Goal: Information Seeking & Learning: Learn about a topic

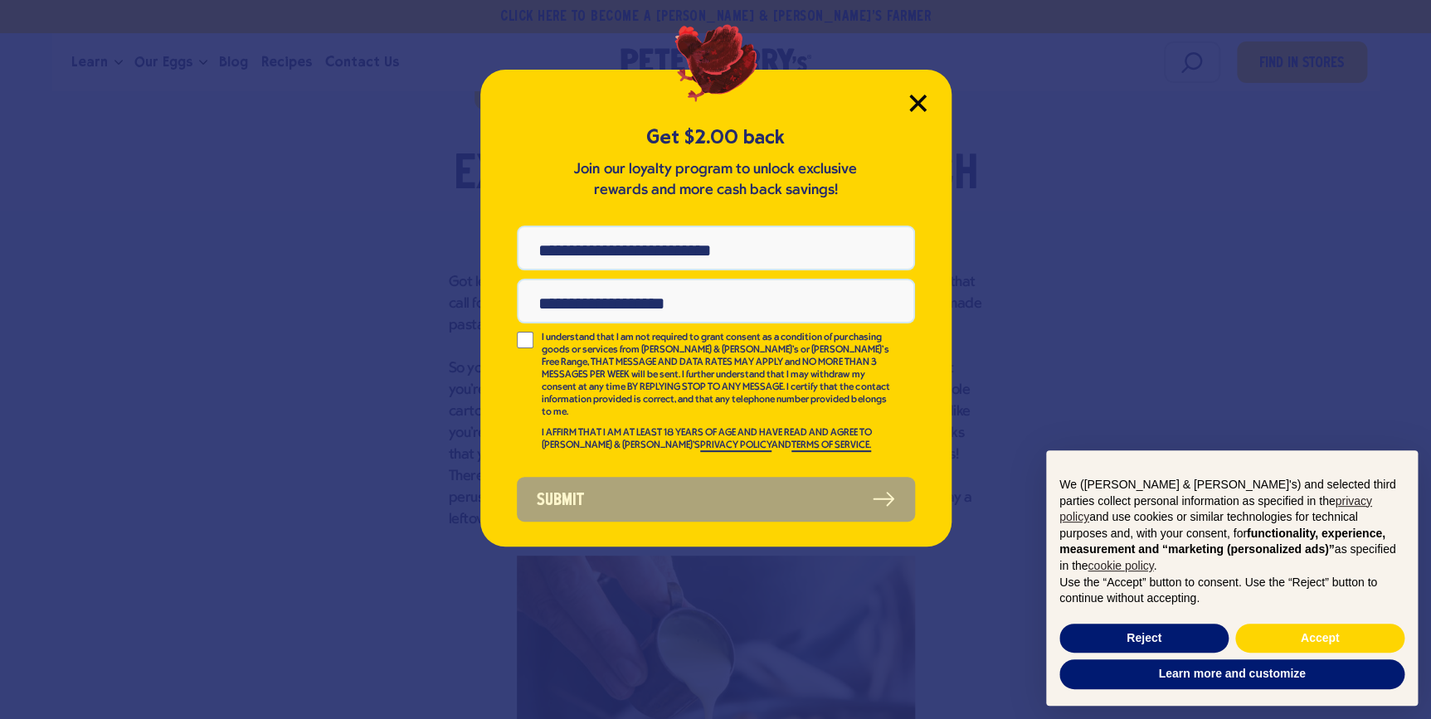
click at [919, 99] on icon "Close Modal" at bounding box center [917, 102] width 15 height 15
click at [913, 100] on icon "Close Modal" at bounding box center [917, 102] width 15 height 15
click at [915, 101] on icon "Close Modal" at bounding box center [917, 102] width 15 height 15
click at [319, 549] on div "Get $2.00 back Join our loyalty program to unlock exclusive rewards and more ca…" at bounding box center [715, 359] width 1431 height 719
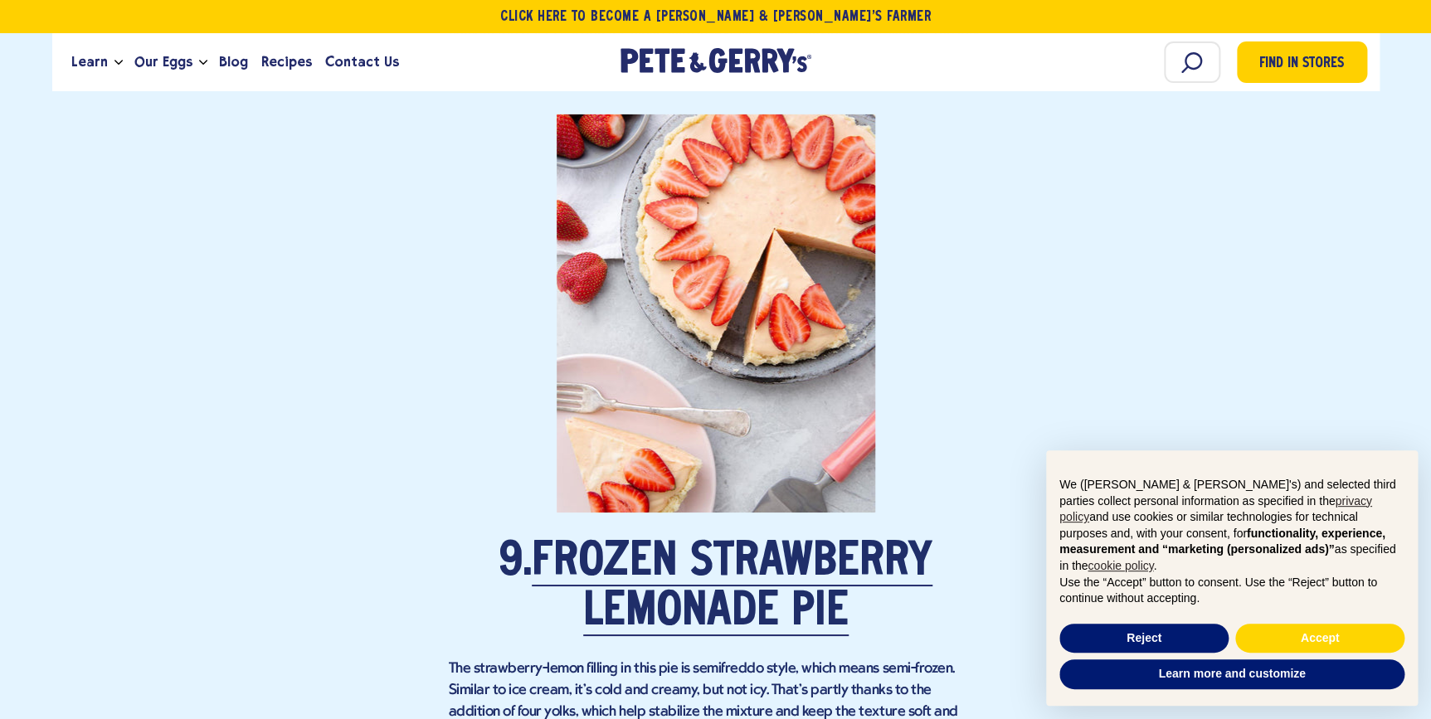
scroll to position [5881, 0]
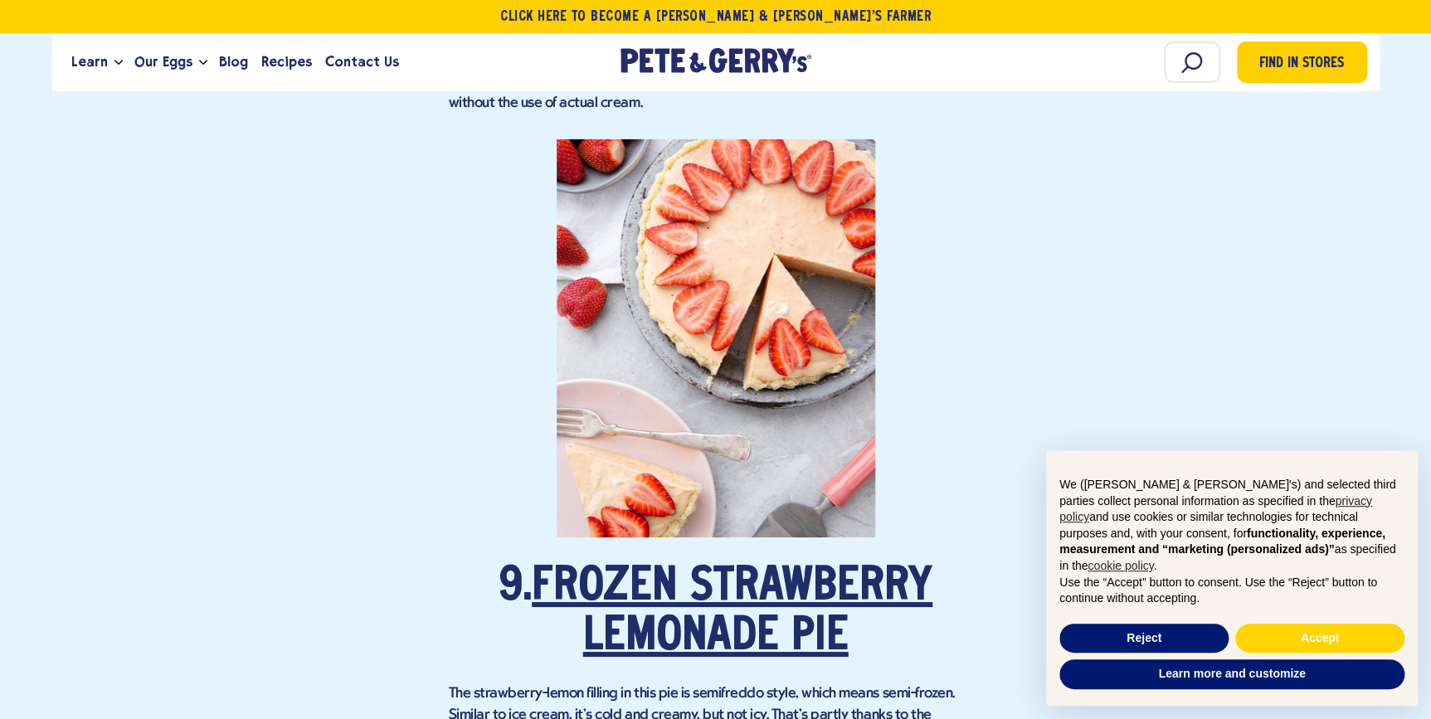
click at [694, 565] on link "Frozen Strawberry Lemonade Pie" at bounding box center [732, 613] width 401 height 96
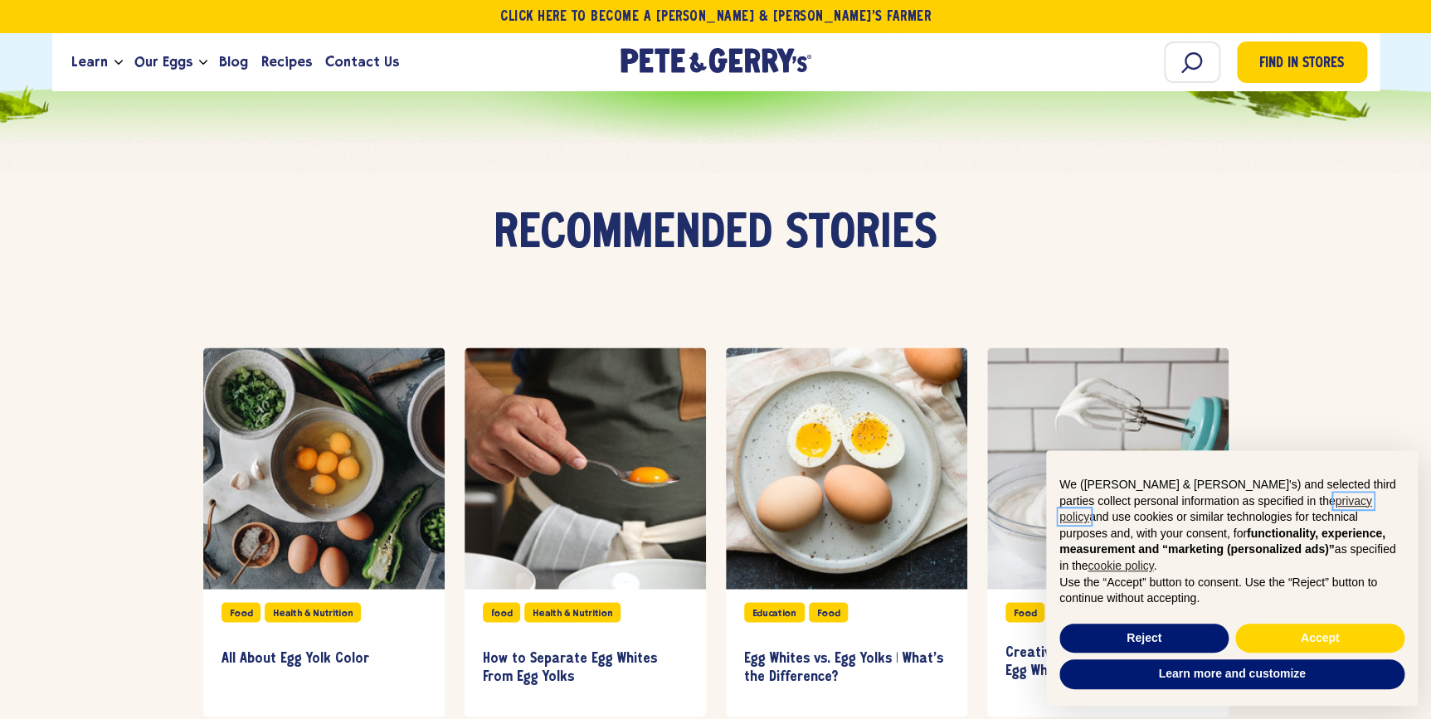
scroll to position [10707, 0]
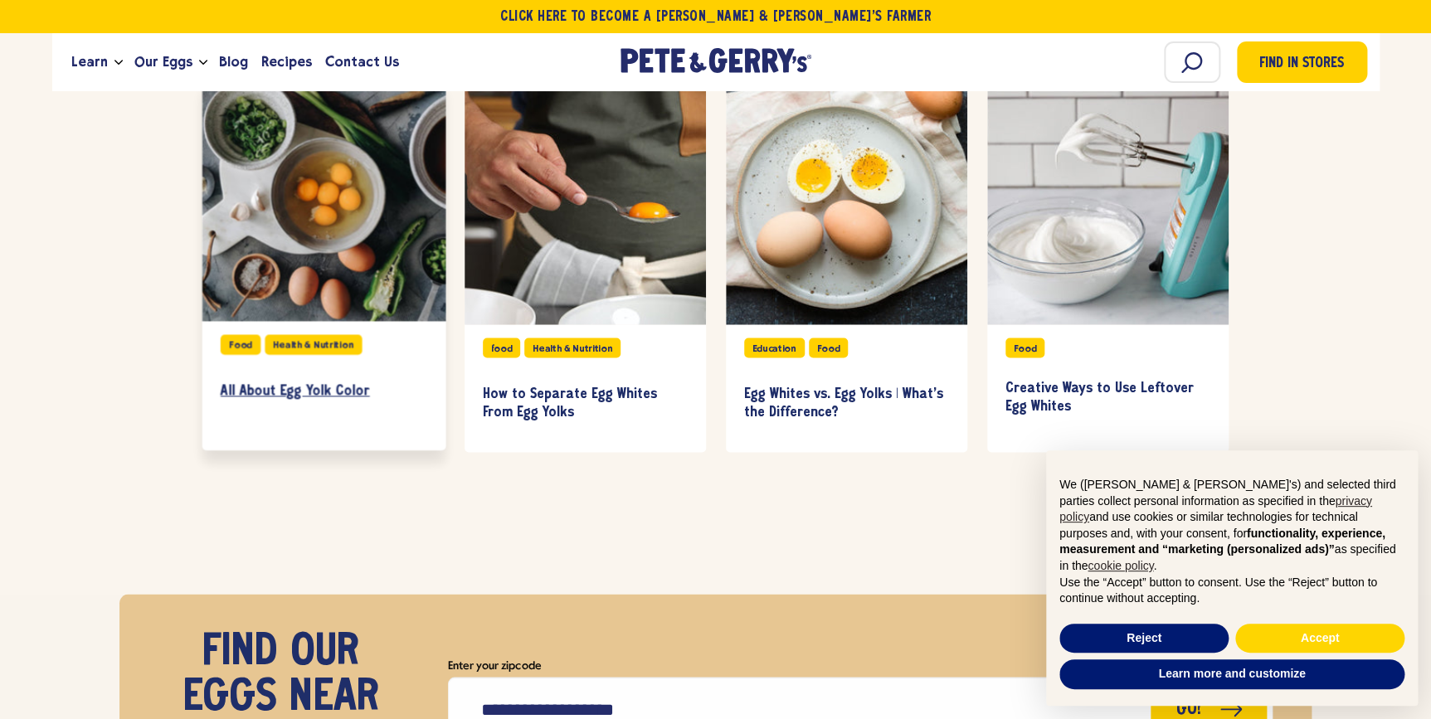
click at [298, 382] on h3 "All About Egg Yolk Color" at bounding box center [323, 391] width 207 height 18
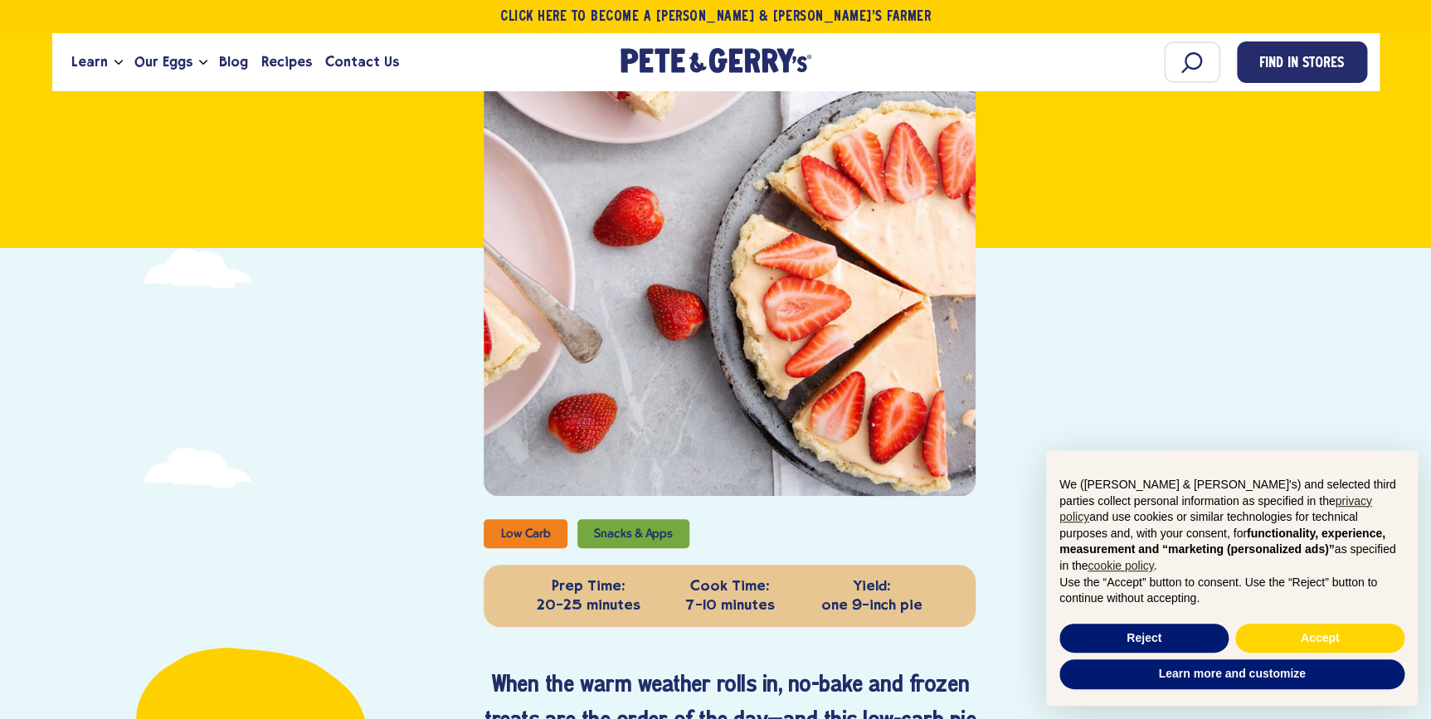
scroll to position [377, 0]
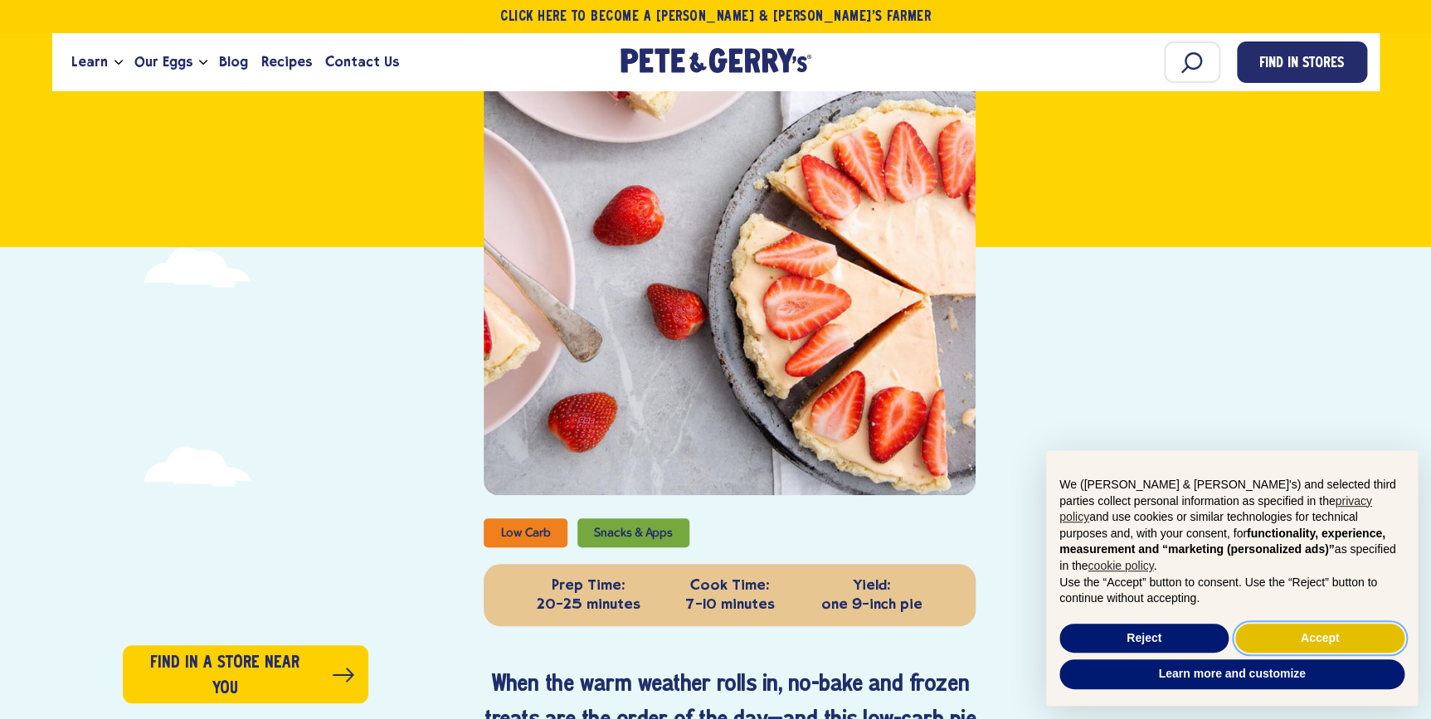
click at [1274, 639] on button "Accept" at bounding box center [1319, 639] width 169 height 30
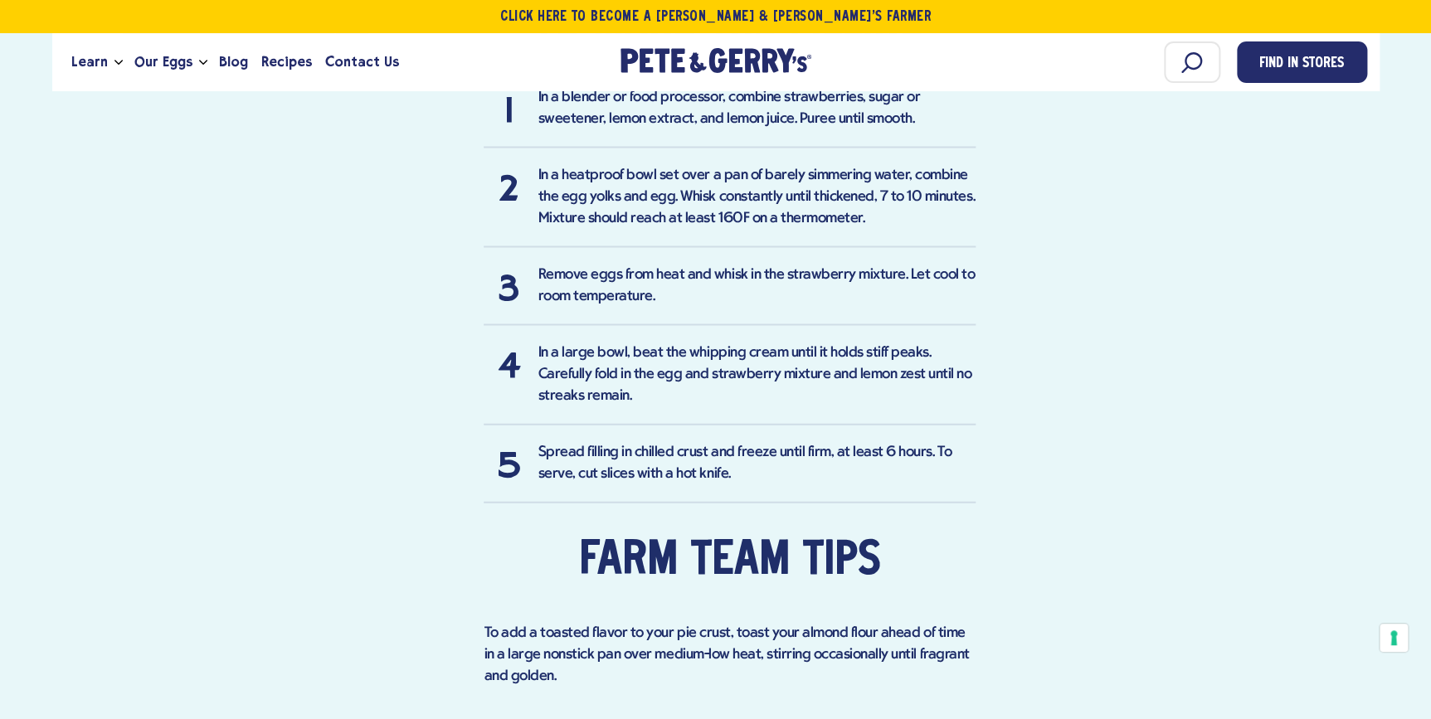
scroll to position [1809, 0]
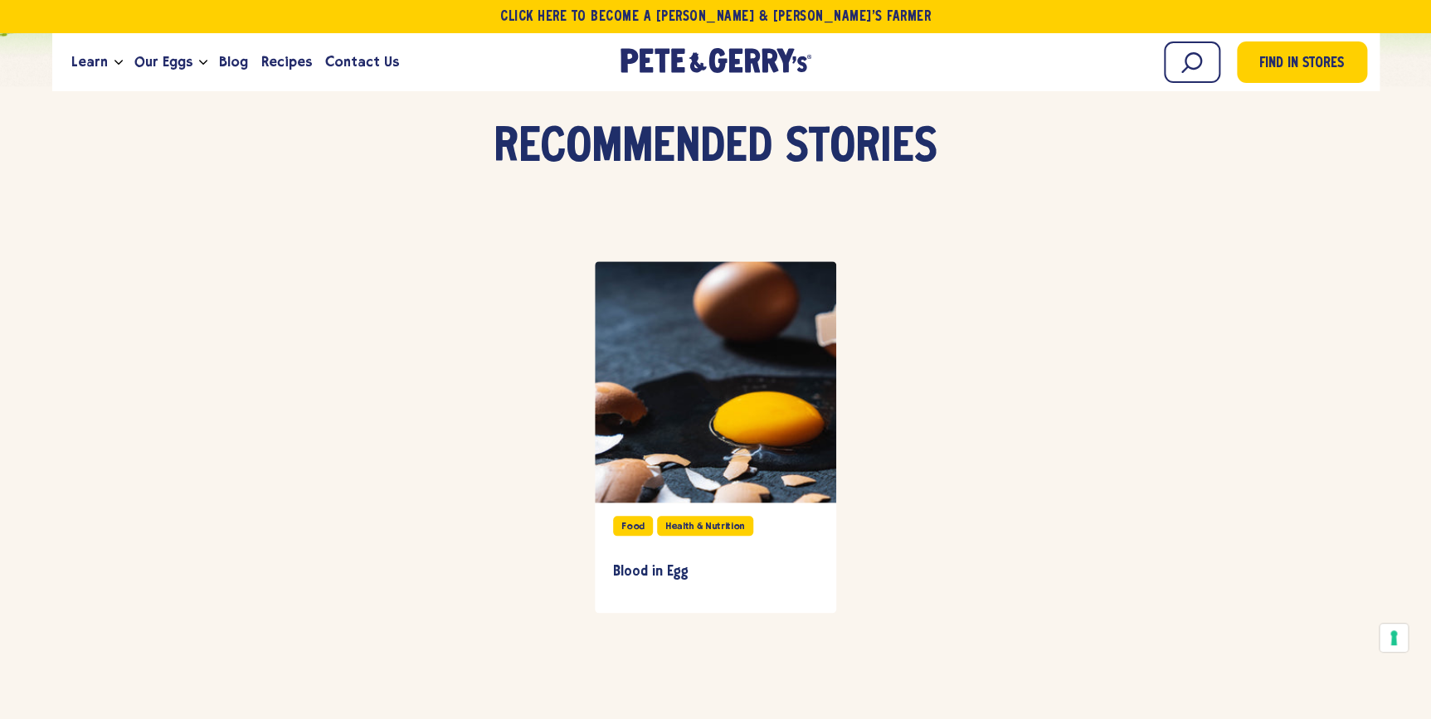
scroll to position [3921, 0]
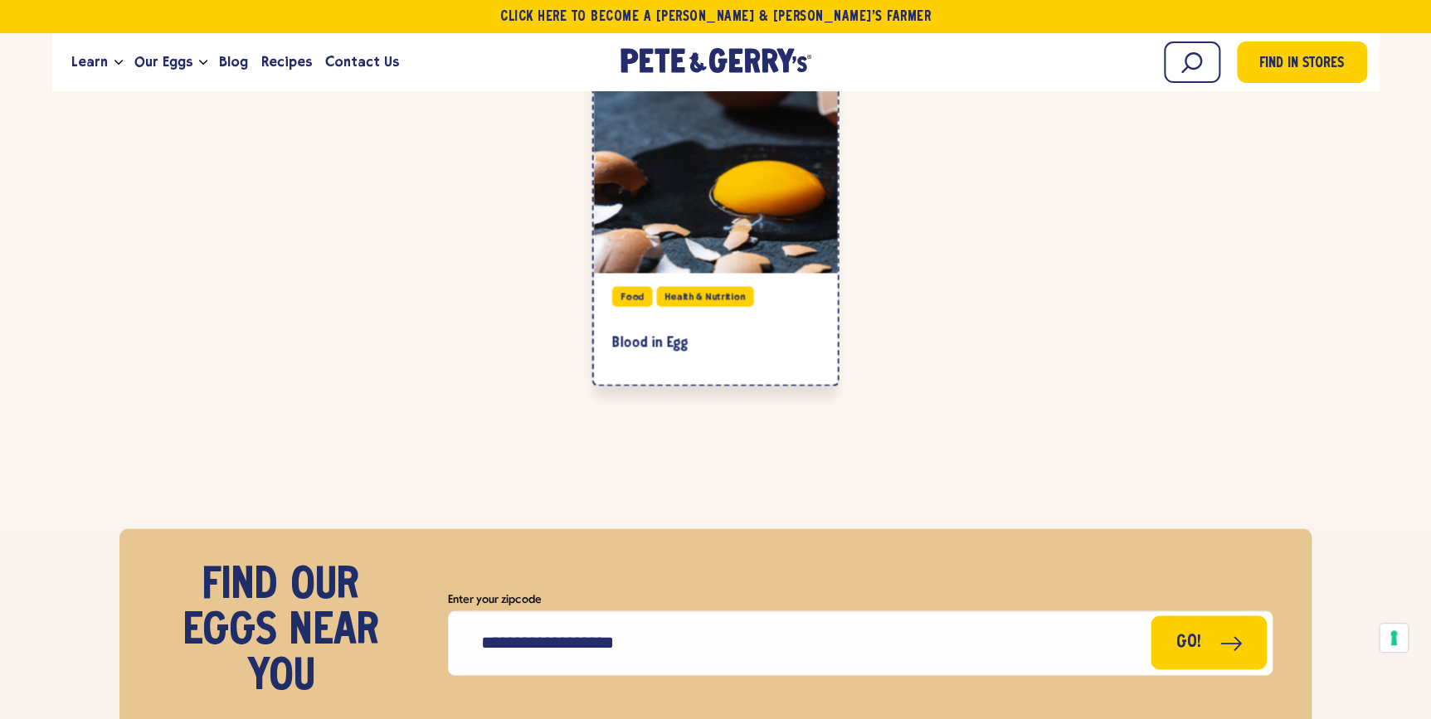
click at [721, 132] on div at bounding box center [716, 151] width 244 height 244
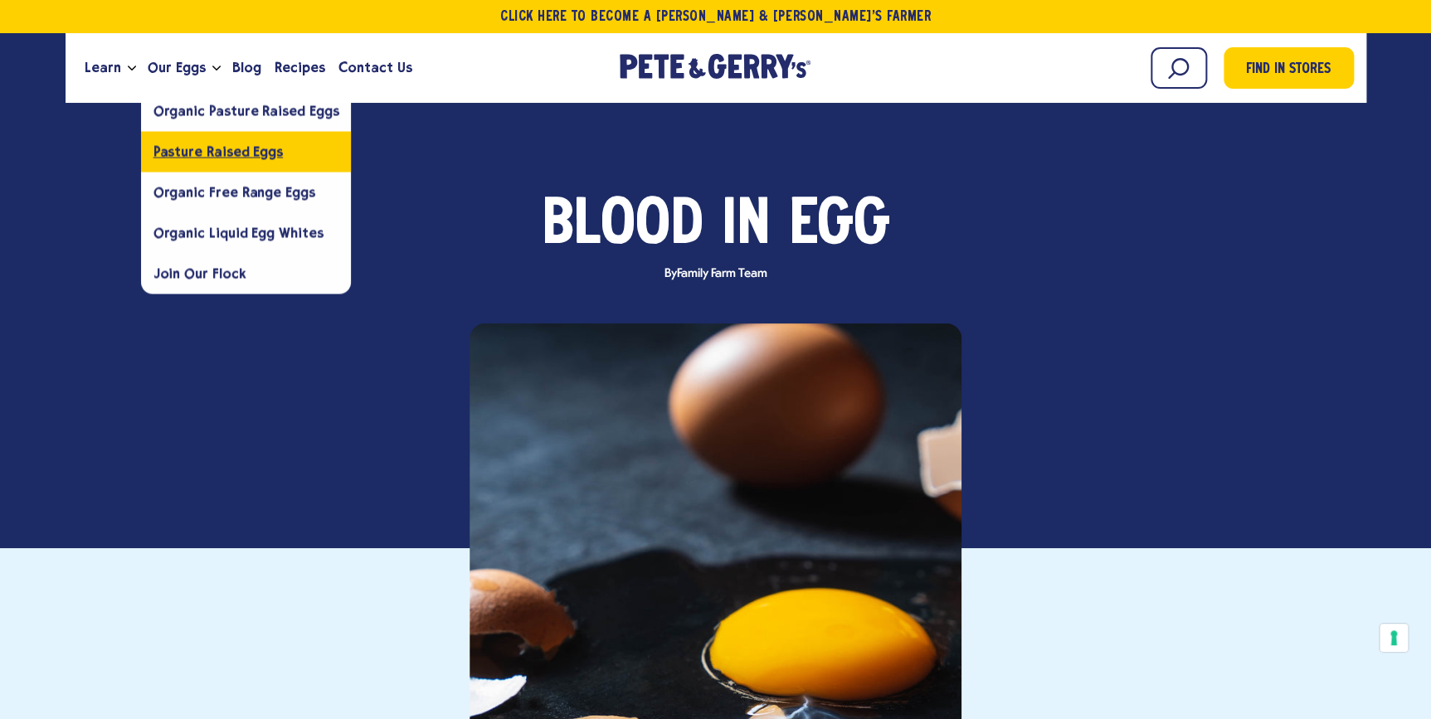
click at [217, 163] on link "Pasture Raised Eggs" at bounding box center [246, 151] width 211 height 41
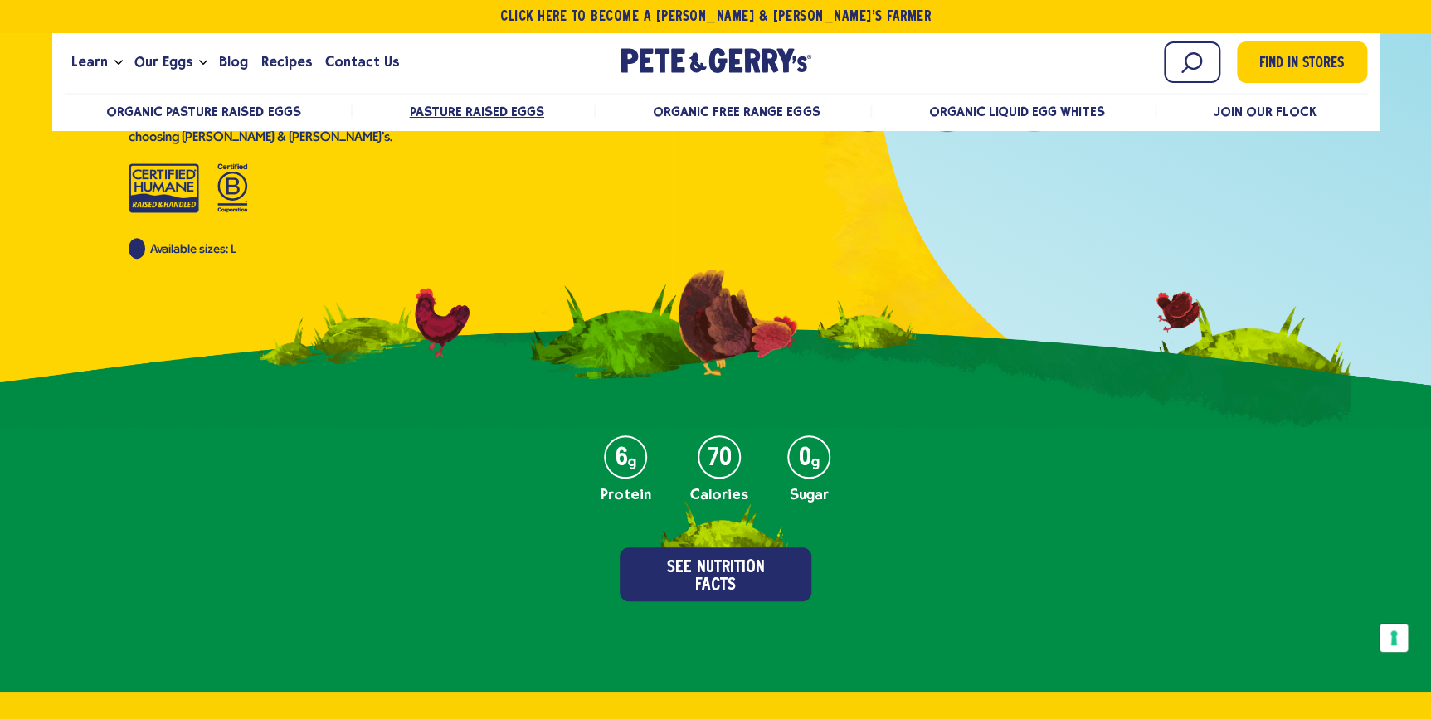
scroll to position [88, 0]
